Goal: Obtain resource: Download file/media

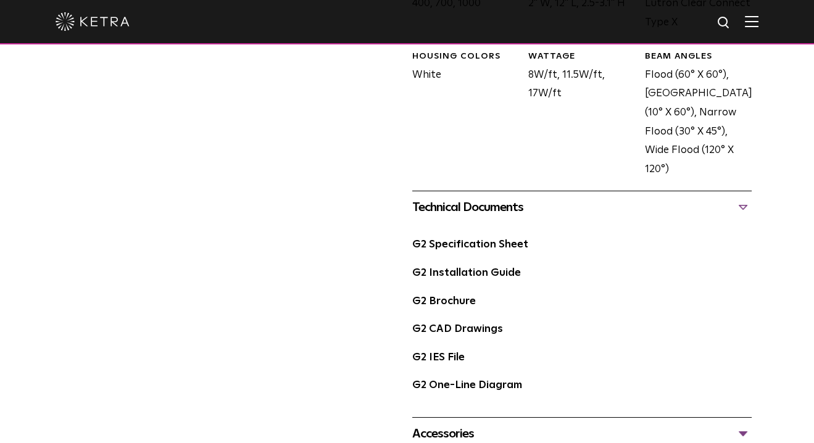
scroll to position [679, 0]
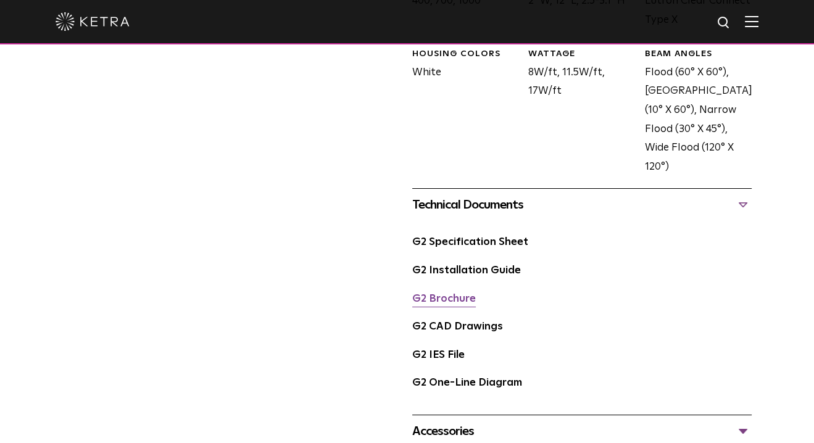
click at [446, 294] on link "G2 Brochure" at bounding box center [444, 299] width 64 height 10
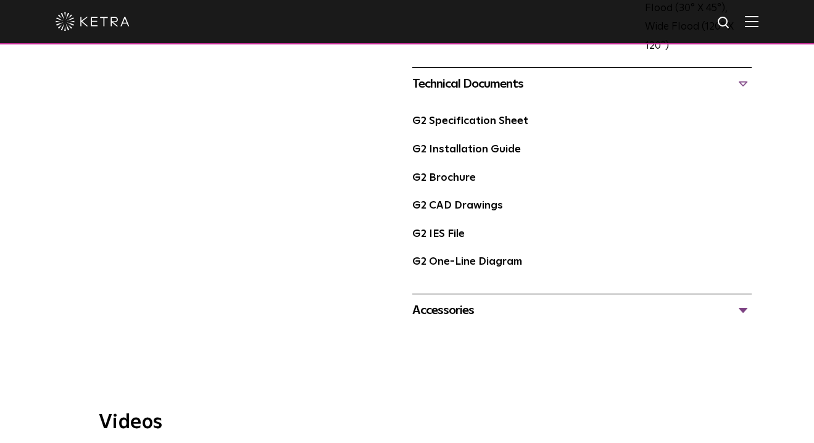
scroll to position [802, 0]
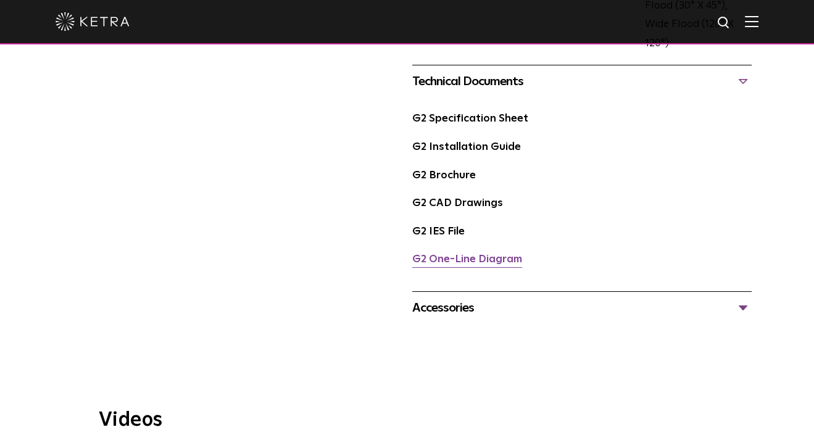
click at [449, 254] on link "G2 One-Line Diagram" at bounding box center [467, 259] width 110 height 10
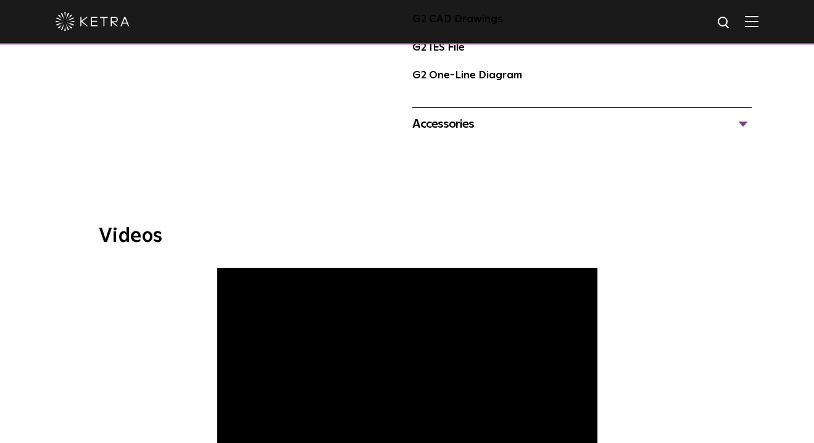
scroll to position [987, 0]
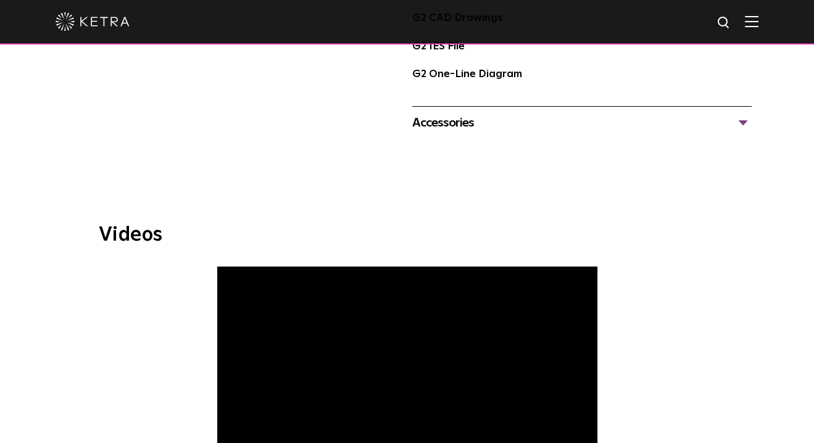
click at [744, 113] on div "Accessories" at bounding box center [582, 123] width 340 height 20
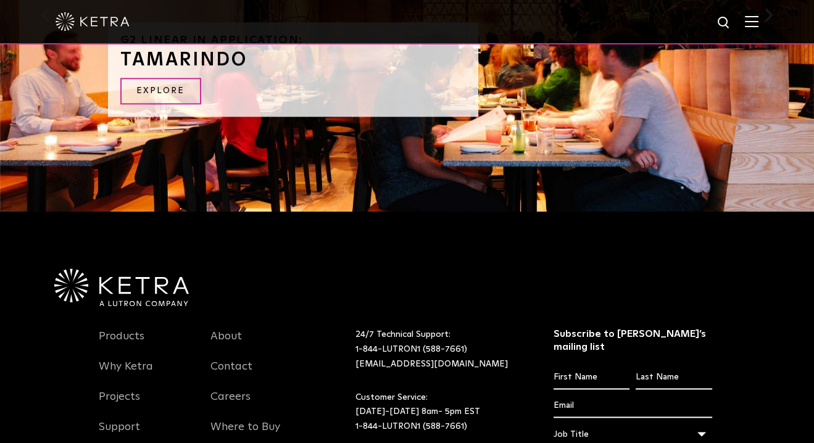
scroll to position [2098, 0]
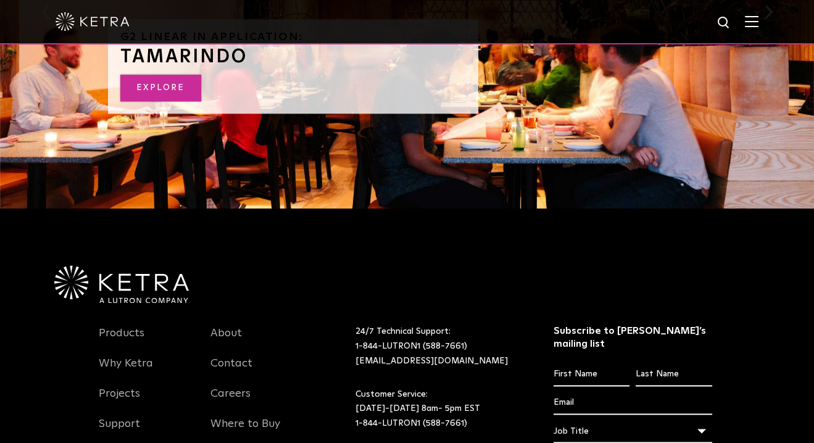
click at [173, 79] on link "EXPLORE" at bounding box center [160, 88] width 81 height 27
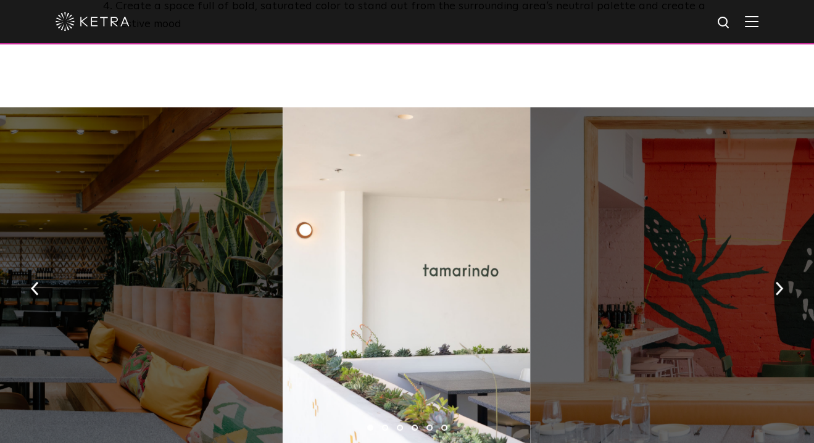
scroll to position [863, 0]
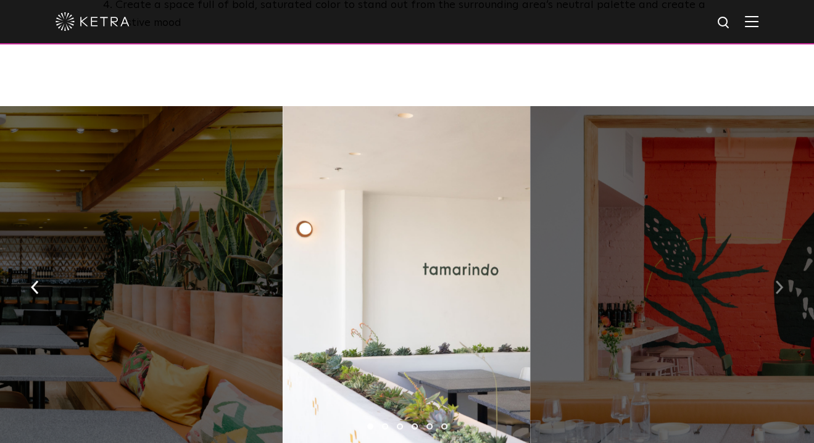
click at [780, 280] on img "button" at bounding box center [779, 287] width 8 height 14
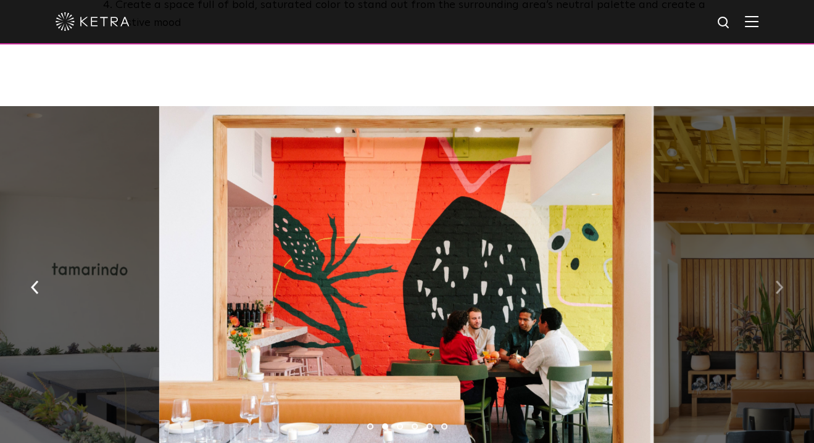
click at [780, 280] on img "button" at bounding box center [779, 287] width 8 height 14
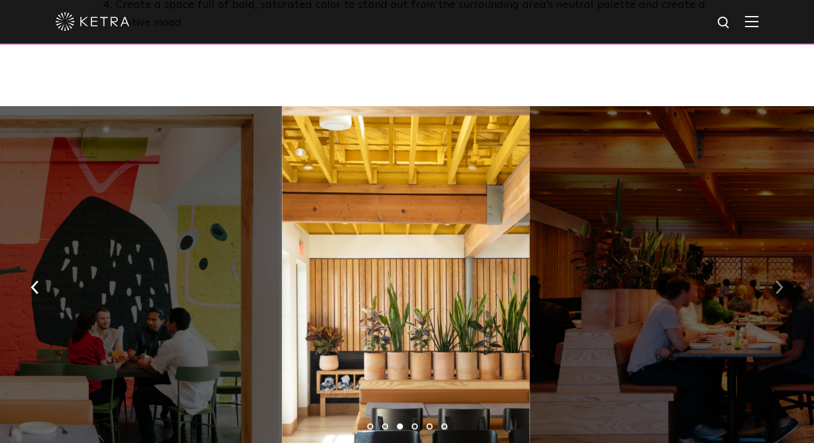
click at [780, 280] on img "button" at bounding box center [779, 287] width 8 height 14
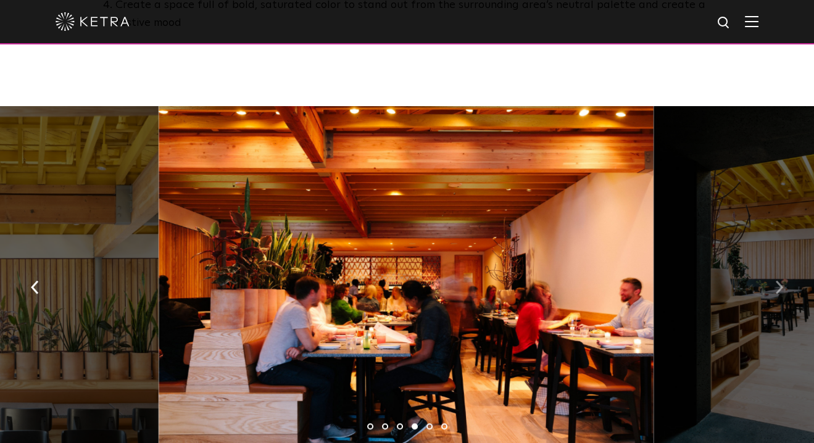
click at [780, 280] on img "button" at bounding box center [779, 287] width 8 height 14
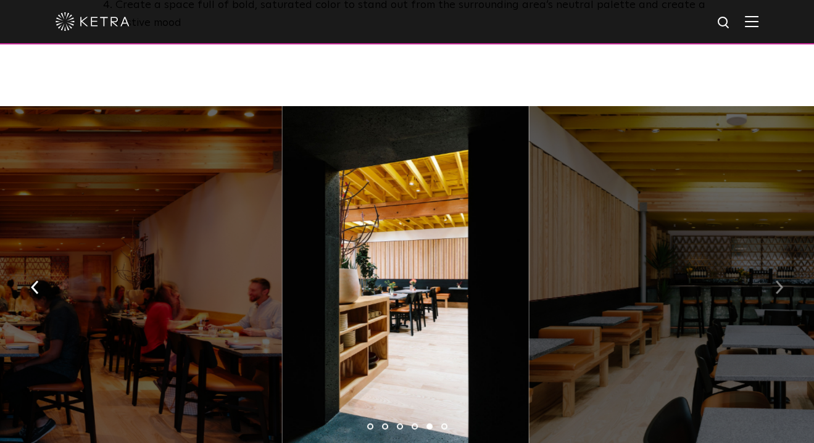
click at [780, 280] on img "button" at bounding box center [779, 287] width 8 height 14
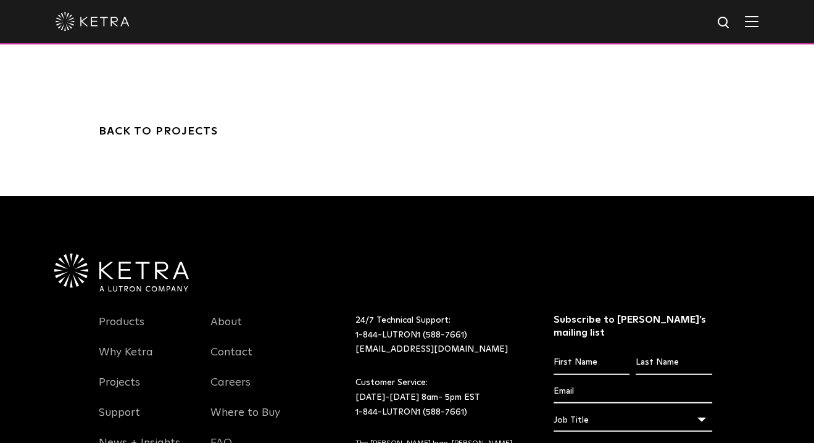
scroll to position [3703, 0]
